Goal: Task Accomplishment & Management: Manage account settings

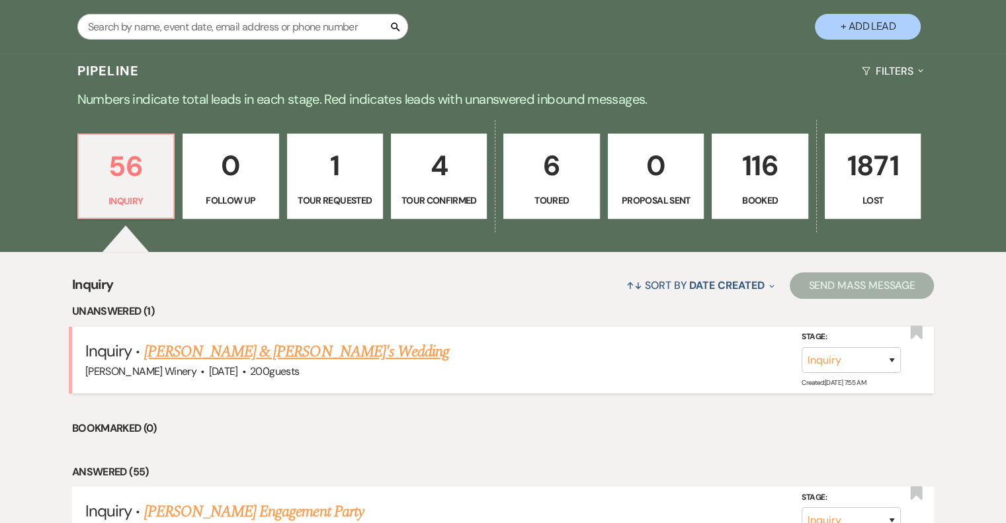
scroll to position [264, 0]
click at [258, 352] on link "[PERSON_NAME] & [PERSON_NAME]'s Wedding" at bounding box center [296, 351] width 305 height 24
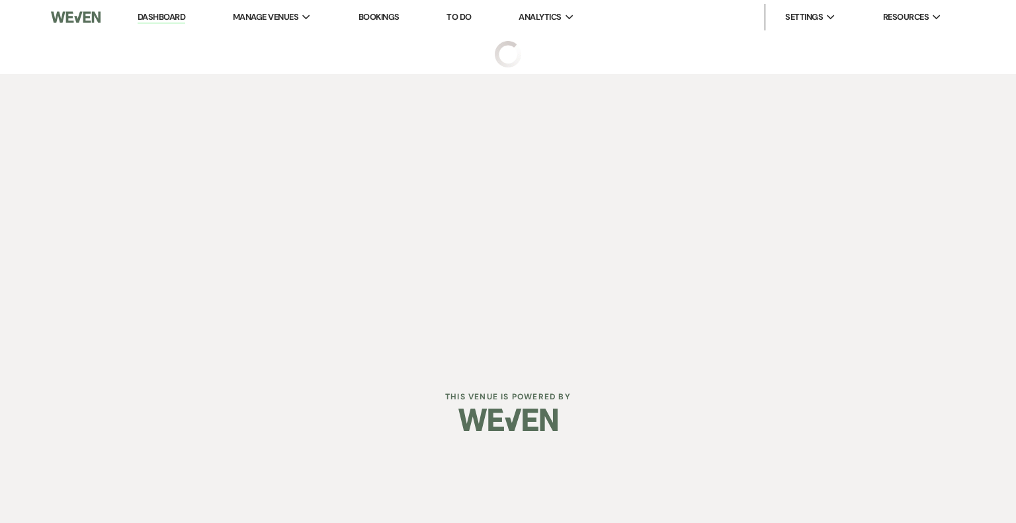
select select "5"
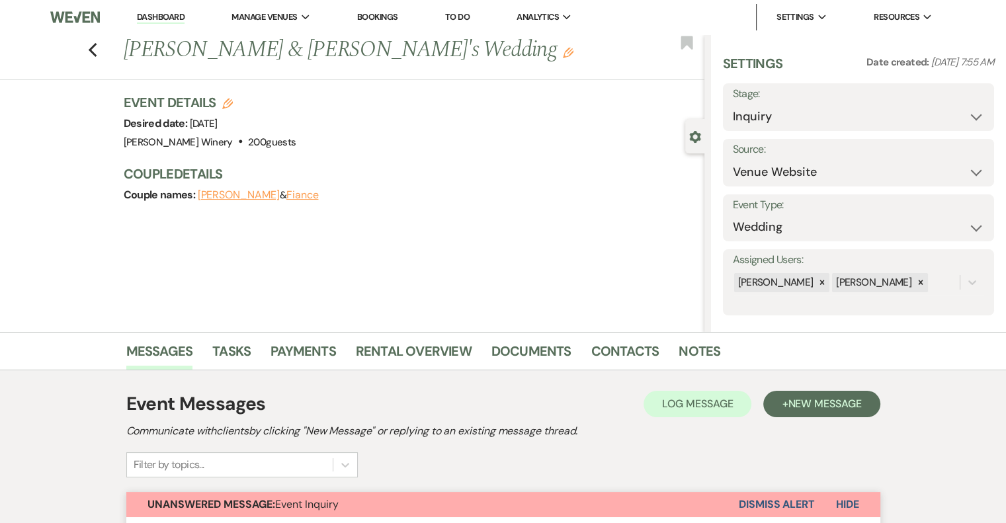
click at [157, 16] on link "Dashboard" at bounding box center [161, 17] width 48 height 13
